Goal: Transaction & Acquisition: Purchase product/service

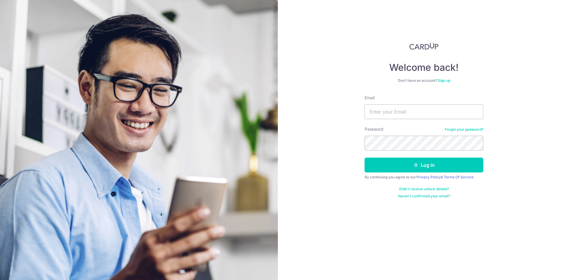
type input "[EMAIL_ADDRESS][DOMAIN_NAME]"
click at [364, 158] on button "Log in" at bounding box center [423, 165] width 119 height 15
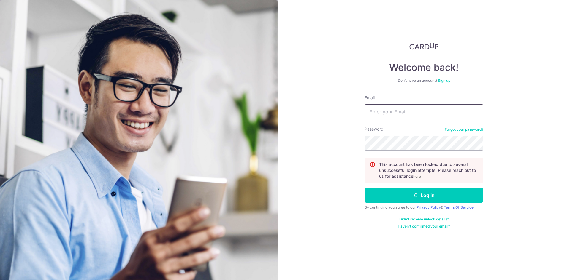
click at [378, 112] on input "Email" at bounding box center [423, 111] width 119 height 15
type input "[EMAIL_ADDRESS][DOMAIN_NAME]"
click at [364, 188] on button "Log in" at bounding box center [423, 195] width 119 height 15
click at [389, 115] on input "Email" at bounding box center [423, 111] width 119 height 15
type input "[EMAIL_ADDRESS][DOMAIN_NAME]"
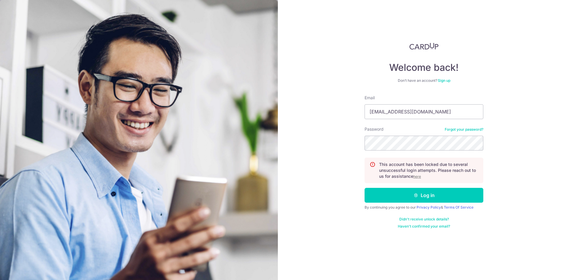
click at [510, 120] on div "Welcome back! Don’t have an account? Sign up Email melly.wng@gmail.com Password…" at bounding box center [424, 140] width 292 height 280
click at [364, 188] on button "Log in" at bounding box center [423, 195] width 119 height 15
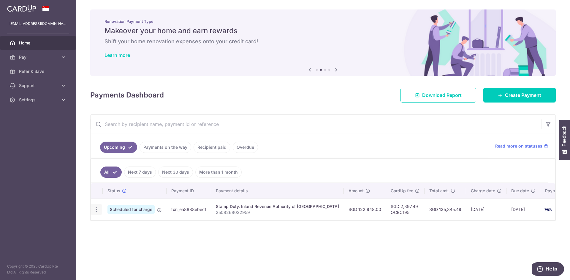
click at [97, 210] on icon "button" at bounding box center [96, 210] width 6 height 6
click at [183, 240] on div "Status Payment ID Payment details Amount CardUp fee Total amt. Charge date Due …" at bounding box center [323, 226] width 464 height 86
click at [158, 210] on icon at bounding box center [159, 210] width 5 height 5
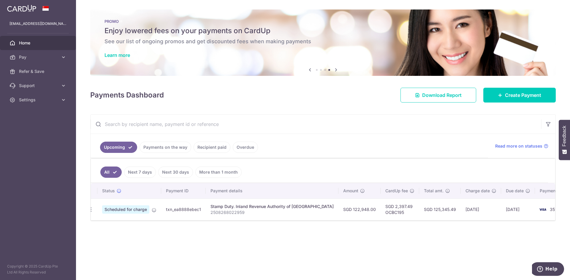
scroll to position [0, 1]
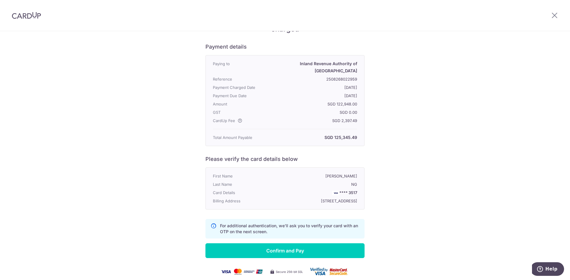
scroll to position [43, 0]
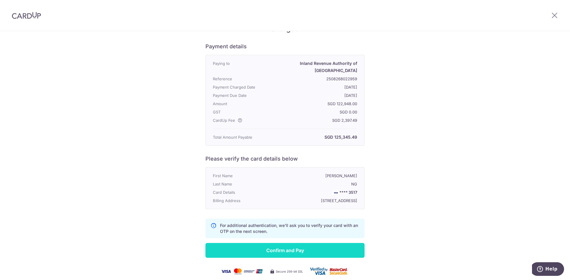
click at [288, 243] on input "Confirm and Pay" at bounding box center [284, 250] width 159 height 15
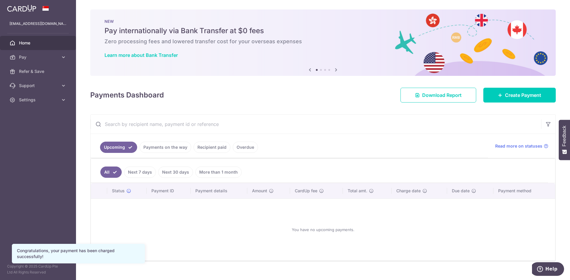
click at [164, 147] on link "Payments on the way" at bounding box center [165, 147] width 52 height 11
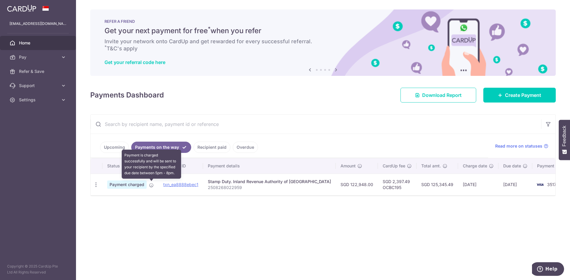
click at [151, 183] on icon at bounding box center [151, 185] width 5 height 5
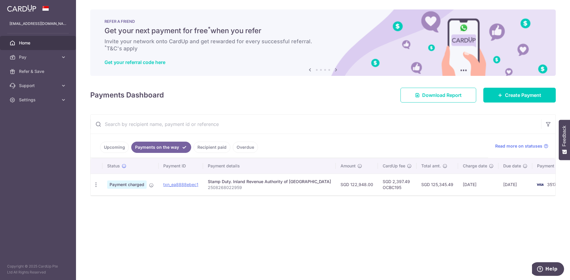
click at [353, 221] on div "× Pause Schedule Pause all future payments in this series Pause just this one p…" at bounding box center [323, 140] width 494 height 280
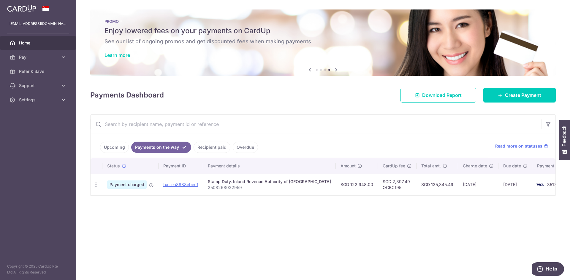
click at [115, 144] on link "Upcoming" at bounding box center [114, 147] width 29 height 11
